Goal: Transaction & Acquisition: Purchase product/service

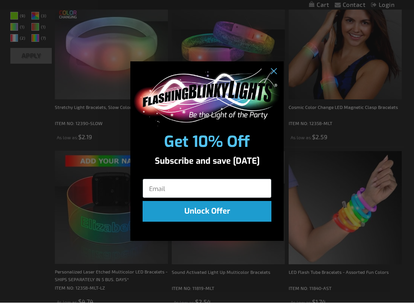
scroll to position [172, 0]
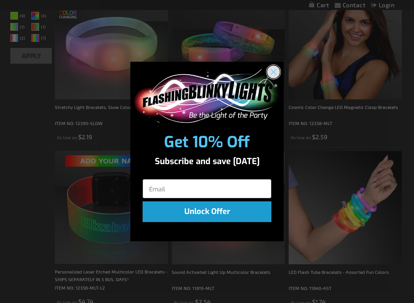
click at [276, 68] on circle "Close dialog" at bounding box center [273, 71] width 13 height 13
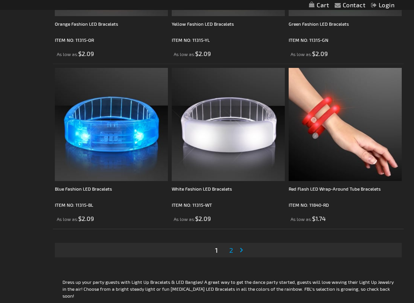
scroll to position [3231, 0]
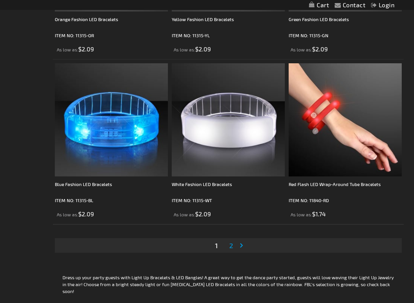
click at [239, 247] on link "Page Next" at bounding box center [243, 246] width 8 height 12
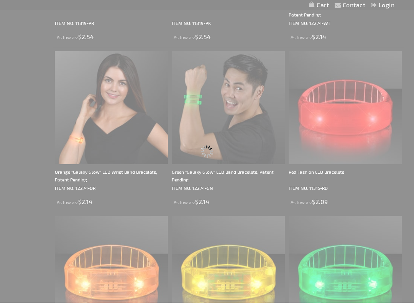
scroll to position [1397, 0]
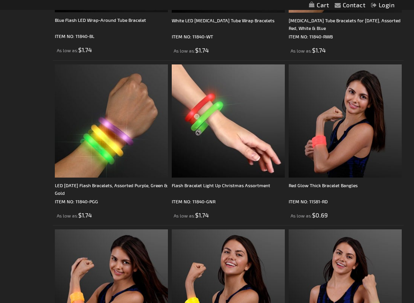
scroll to position [422, 0]
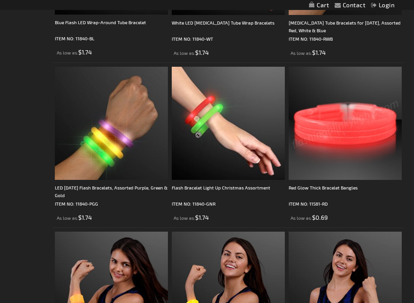
click at [343, 145] on img at bounding box center [345, 123] width 113 height 113
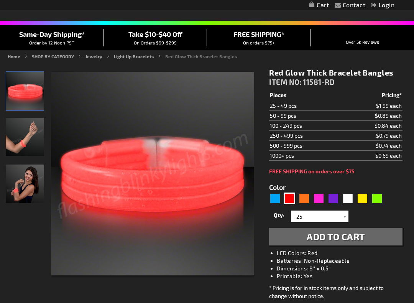
scroll to position [52, 0]
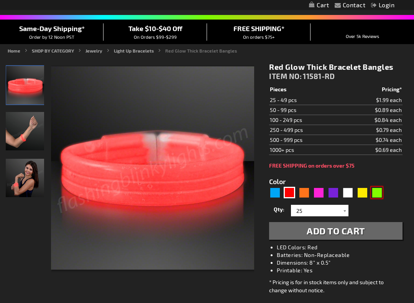
click at [379, 193] on div "Green" at bounding box center [377, 193] width 12 height 12
type input "5648"
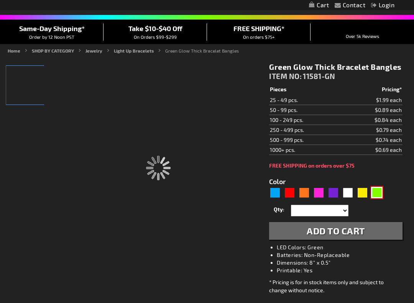
type input "11581-GN"
type input "Customize - Green Glow Thick Bracelet Bangles - ITEM NO: 11581-GN"
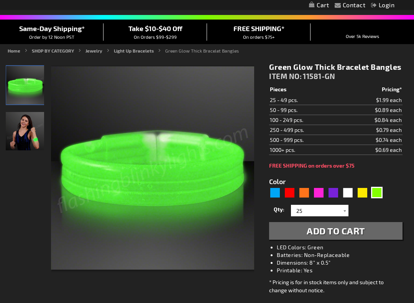
click at [335, 230] on span "Add to Cart" at bounding box center [336, 230] width 58 height 11
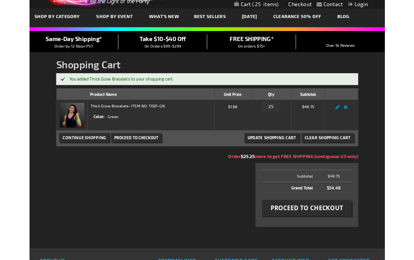
scroll to position [31, 0]
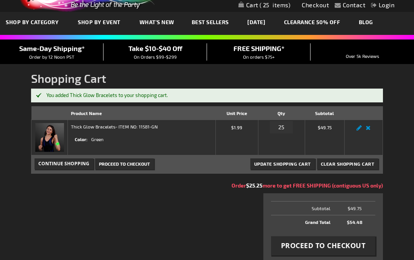
click at [298, 166] on span "Update Shopping Cart" at bounding box center [282, 163] width 57 height 5
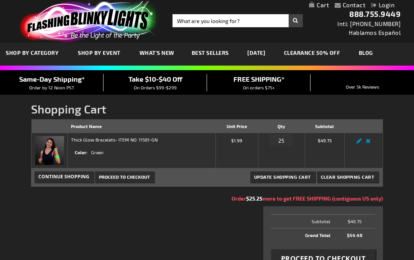
click at [73, 178] on span "Continue Shopping" at bounding box center [63, 176] width 51 height 7
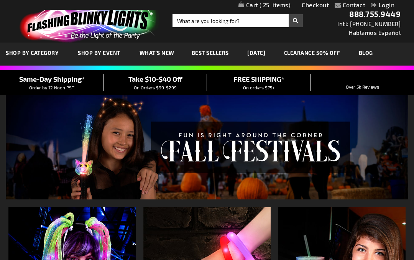
click at [289, 7] on span "25" at bounding box center [275, 5] width 31 height 7
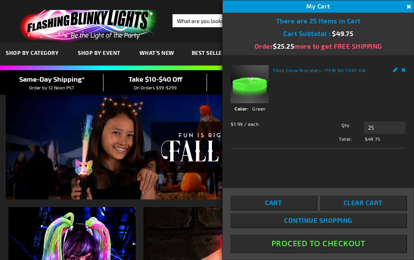
click at [411, 6] on button "Close" at bounding box center [408, 7] width 8 height 8
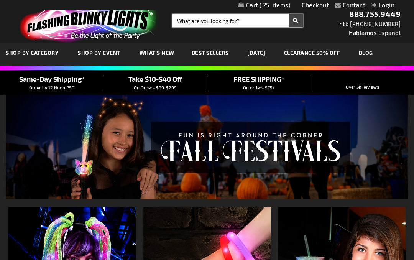
click at [268, 20] on input "Search" at bounding box center [238, 20] width 130 height 13
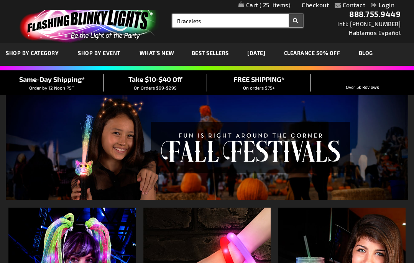
type input "Bracelets"
click at [296, 21] on button "Search" at bounding box center [296, 20] width 14 height 13
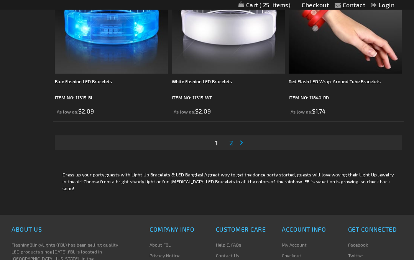
scroll to position [3309, 0]
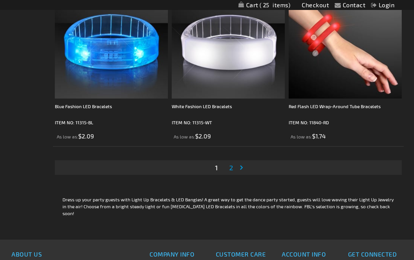
click at [234, 169] on link "Page 2" at bounding box center [231, 168] width 7 height 12
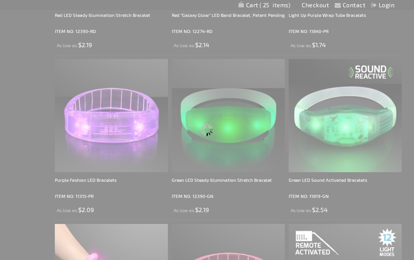
scroll to position [0, 0]
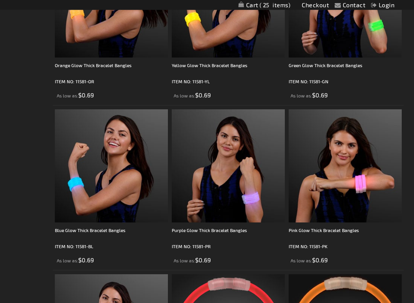
scroll to position [709, 0]
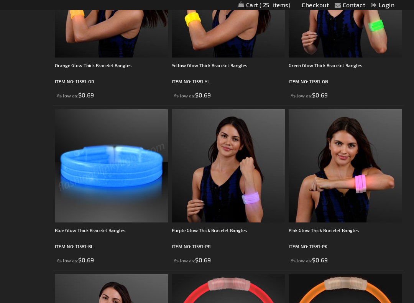
click at [84, 222] on img at bounding box center [111, 165] width 113 height 113
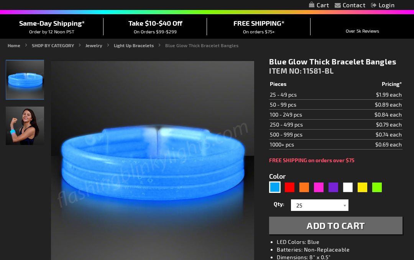
scroll to position [57, 0]
click at [320, 188] on div "Pink" at bounding box center [319, 188] width 12 height 12
type input "5639"
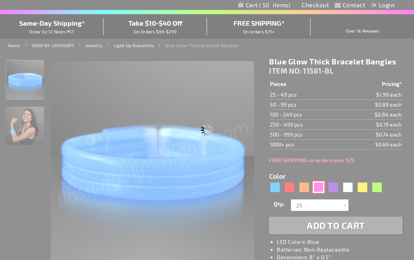
type input "11581-PK"
type input "Customize - Pink Glow Thick Bracelet Bangles - ITEM NO: 11581-PK"
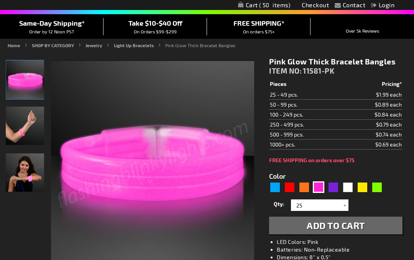
click at [361, 223] on span "Add to Cart" at bounding box center [336, 225] width 58 height 11
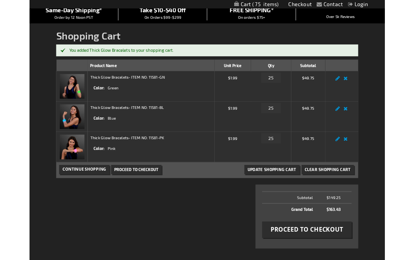
scroll to position [60, 0]
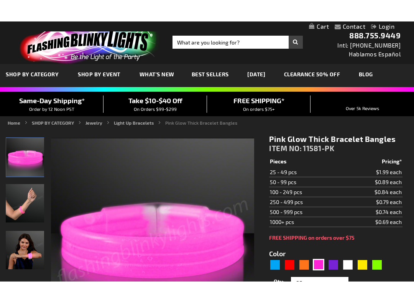
scroll to position [29, 0]
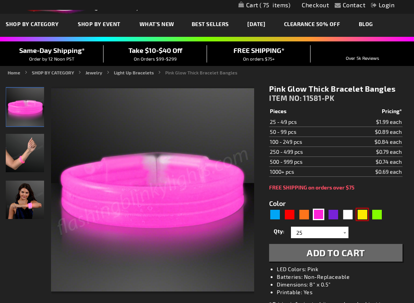
click at [365, 216] on div "Yellow" at bounding box center [363, 215] width 12 height 12
type input "5647"
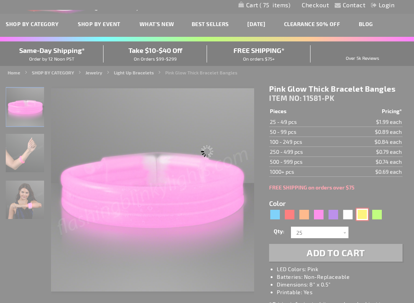
type input "11581-YL"
type input "Customize - Yellow Glow Thick Bracelet Bangles - ITEM NO: 11581-YL"
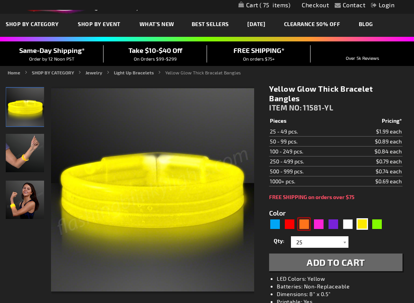
click at [305, 225] on div "Orange" at bounding box center [305, 224] width 12 height 12
type input "5637"
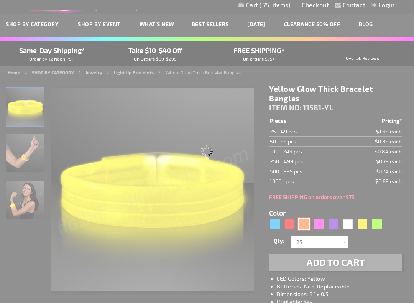
type input "11581-OR"
type input "Customize - Orange Glow Thick Bracelet Bangles - ITEM NO: 11581-OR"
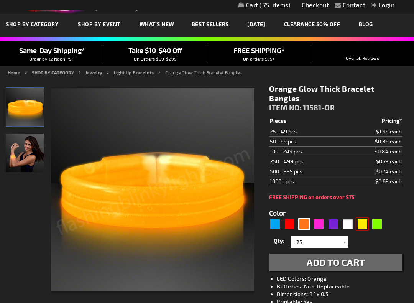
click at [363, 224] on div "Yellow" at bounding box center [363, 224] width 12 height 12
type input "5647"
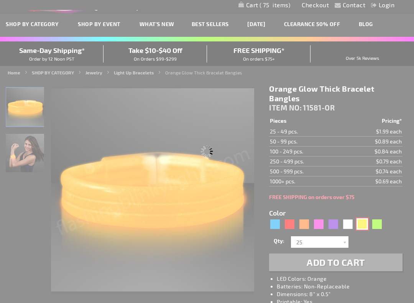
type input "11581-YL"
type input "Customize - Yellow Glow Thick Bracelet Bangles - ITEM NO: 11581-YL"
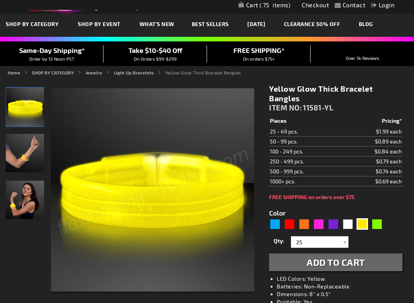
click at [351, 260] on span "Add to Cart" at bounding box center [336, 262] width 58 height 11
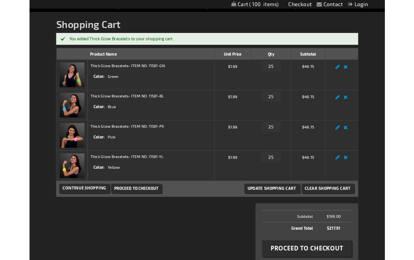
scroll to position [102, 0]
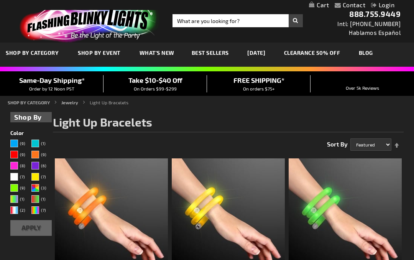
scroll to position [731, 0]
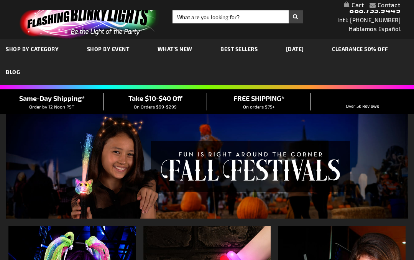
scroll to position [4, 0]
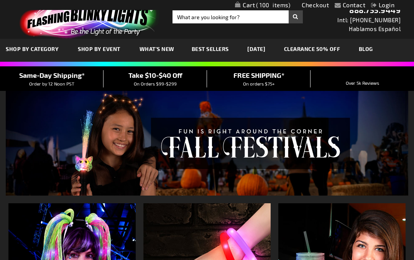
click at [327, 50] on link "CLEARANCE 50% OFF" at bounding box center [313, 49] width 68 height 26
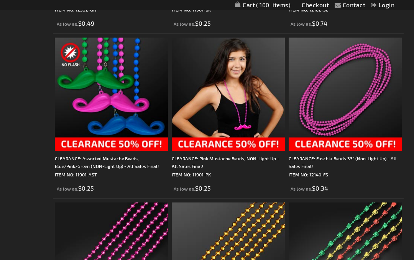
scroll to position [2761, 0]
